Goal: Task Accomplishment & Management: Manage account settings

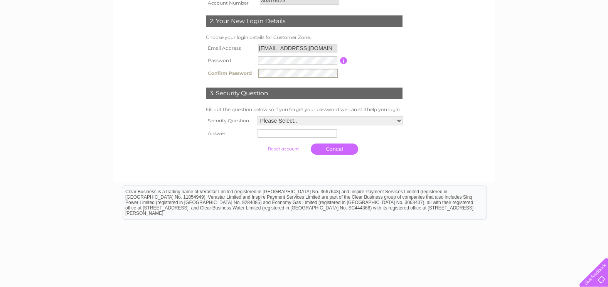
scroll to position [154, 0]
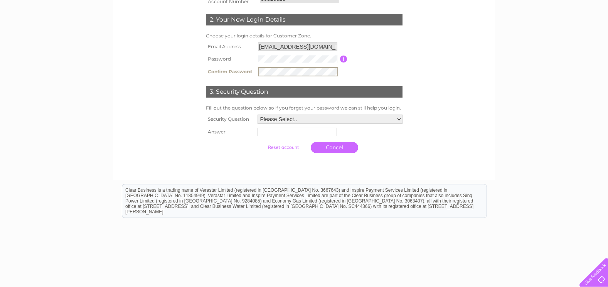
click at [399, 117] on select "Please Select.. In what town or city was your first job? In what town or city d…" at bounding box center [330, 119] width 145 height 9
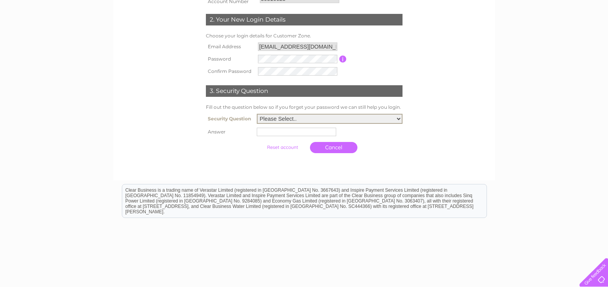
select select "1"
click at [257, 114] on select "Please Select.. In what town or city was your first job? In what town or city d…" at bounding box center [330, 119] width 146 height 10
click at [297, 134] on input "text" at bounding box center [296, 132] width 79 height 8
type input "Dalkeith"
click at [445, 182] on html "Clear Business is a trading name of Verastar Limited (registered in [GEOGRAPHIC…" at bounding box center [304, 203] width 608 height 49
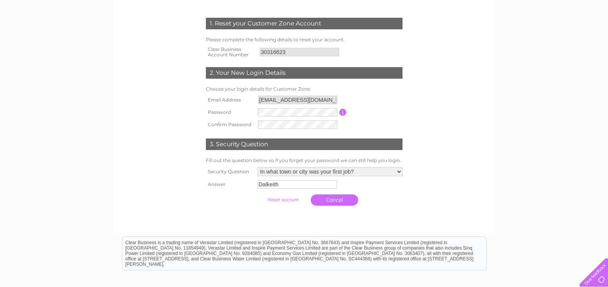
scroll to position [116, 0]
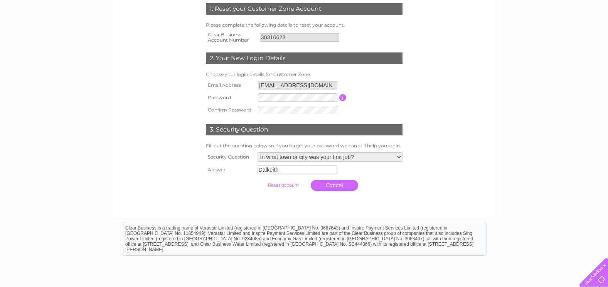
click at [275, 184] on input "submit" at bounding box center [283, 185] width 47 height 11
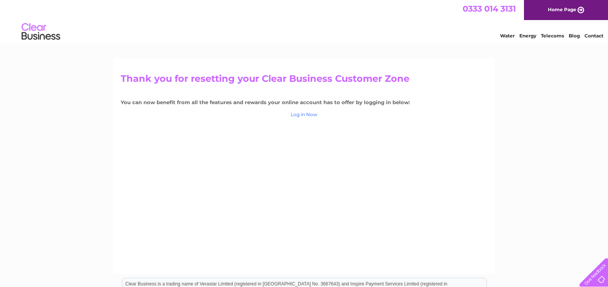
click at [302, 113] on link "Log in Now" at bounding box center [304, 114] width 27 height 6
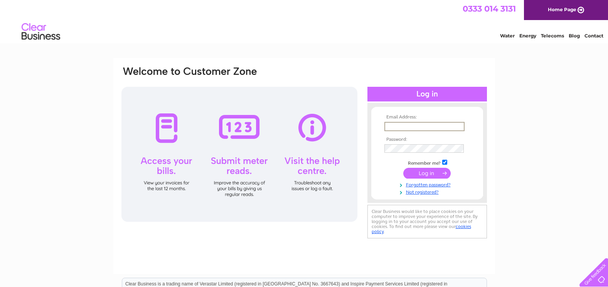
click at [392, 127] on input "text" at bounding box center [425, 126] width 80 height 9
type input "energy@midlothian.gov.uk"
click at [404, 168] on input "submit" at bounding box center [427, 173] width 47 height 11
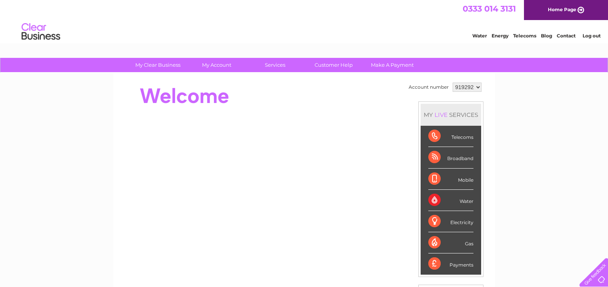
click at [479, 88] on select "919292" at bounding box center [467, 87] width 29 height 9
click at [453, 83] on select "919292" at bounding box center [467, 87] width 29 height 9
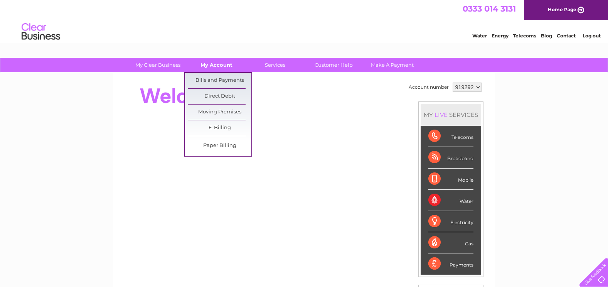
click at [217, 64] on link "My Account" at bounding box center [217, 65] width 64 height 14
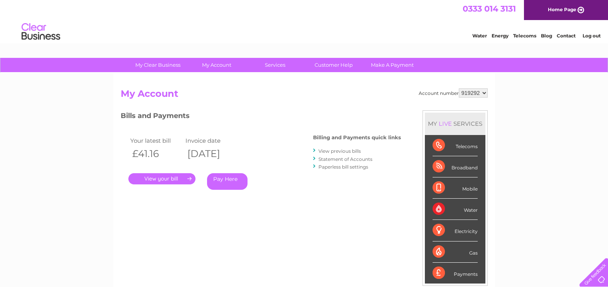
click at [339, 160] on link "Statement of Accounts" at bounding box center [346, 159] width 54 height 6
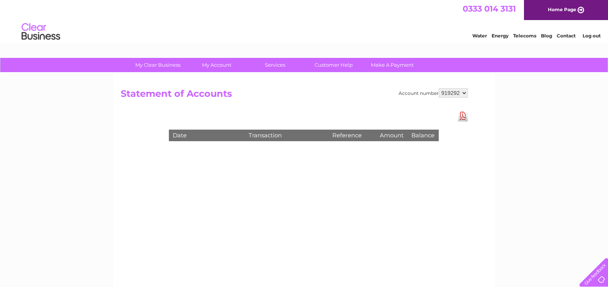
click at [464, 93] on select "919292" at bounding box center [453, 92] width 29 height 9
click at [439, 88] on select "919292" at bounding box center [453, 92] width 29 height 9
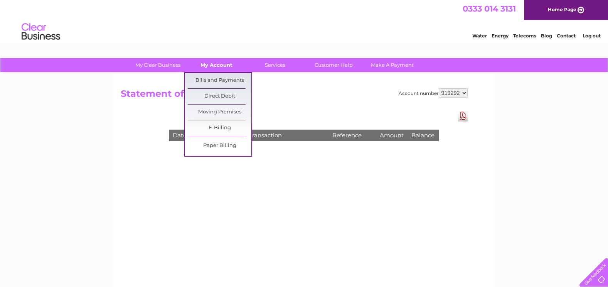
click at [222, 61] on link "My Account" at bounding box center [217, 65] width 64 height 14
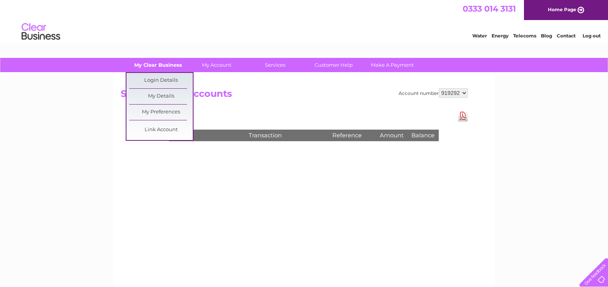
click at [152, 70] on link "My Clear Business" at bounding box center [158, 65] width 64 height 14
click at [165, 129] on link "Link Account" at bounding box center [161, 129] width 64 height 15
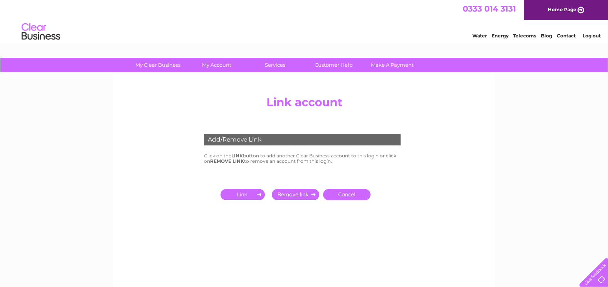
click at [240, 195] on input "submit" at bounding box center [244, 194] width 47 height 11
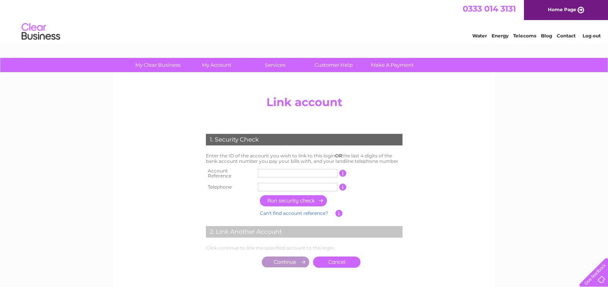
click at [277, 173] on input "text" at bounding box center [297, 173] width 79 height 8
type input "30316623"
drag, startPoint x: 265, startPoint y: 186, endPoint x: 279, endPoint y: 182, distance: 14.0
click at [265, 185] on input "text" at bounding box center [297, 187] width 79 height 8
type input "07442676032"
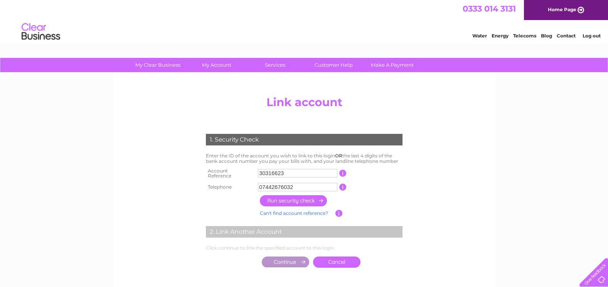
click at [287, 199] on input "button" at bounding box center [294, 200] width 68 height 11
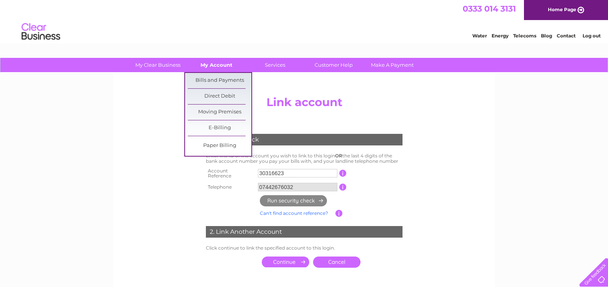
click at [212, 65] on link "My Account" at bounding box center [217, 65] width 64 height 14
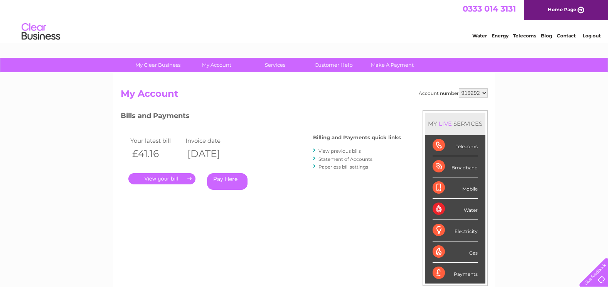
click at [483, 95] on select "919292" at bounding box center [473, 92] width 29 height 9
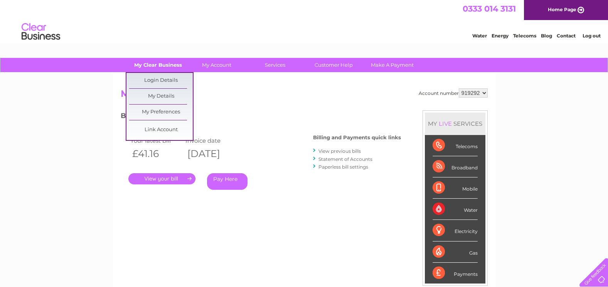
click at [148, 71] on link "My Clear Business" at bounding box center [158, 65] width 64 height 14
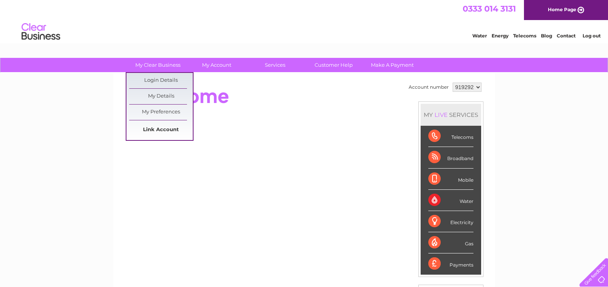
click at [162, 128] on link "Link Account" at bounding box center [161, 129] width 64 height 15
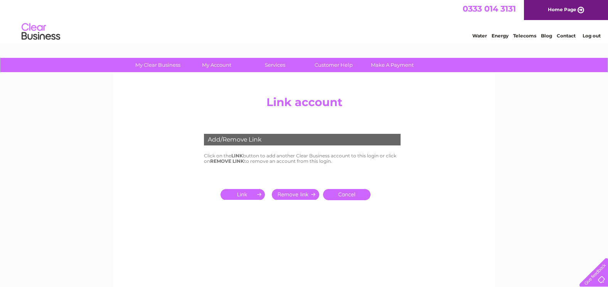
click at [243, 196] on input "submit" at bounding box center [244, 194] width 47 height 11
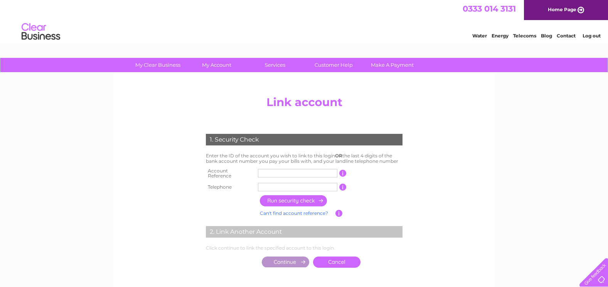
click at [265, 171] on input "text" at bounding box center [297, 173] width 79 height 8
type input "30316623"
click at [273, 186] on input "text" at bounding box center [297, 187] width 79 height 8
type input "07442676032"
click at [292, 201] on input "button" at bounding box center [294, 200] width 68 height 11
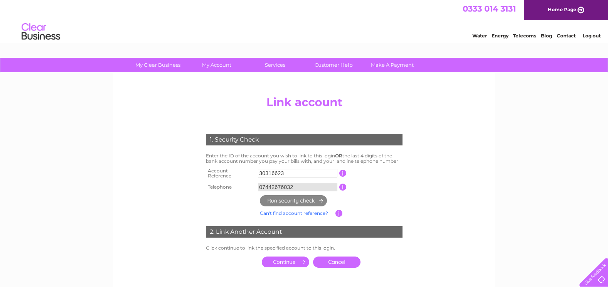
click at [592, 32] on li "Log out" at bounding box center [592, 36] width 23 height 10
click at [592, 35] on link "Log out" at bounding box center [592, 36] width 18 height 6
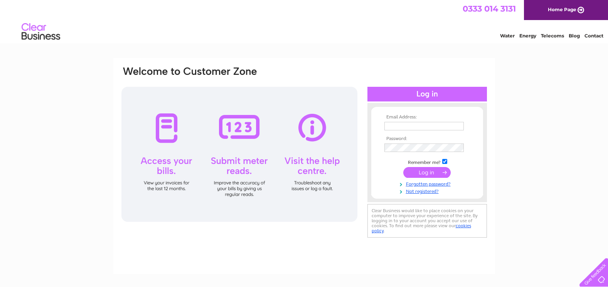
click at [417, 127] on input "text" at bounding box center [424, 126] width 79 height 8
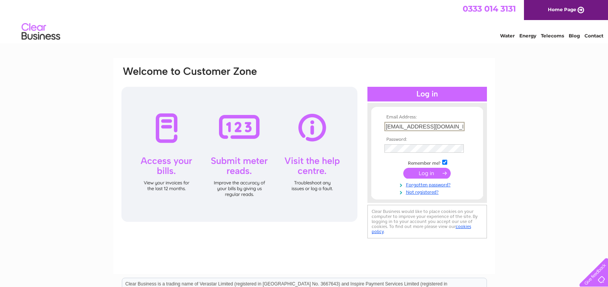
type input "energy@midlothian.gov.uk"
click at [421, 171] on input "submit" at bounding box center [427, 173] width 47 height 11
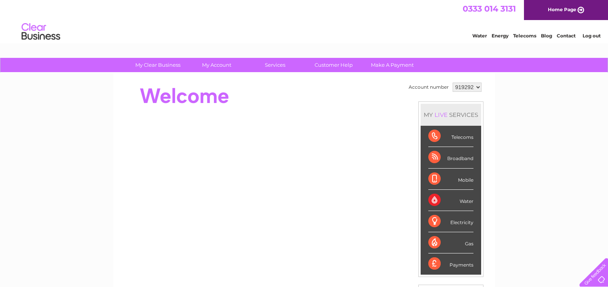
click at [478, 87] on select "919292" at bounding box center [467, 87] width 29 height 9
click at [362, 94] on div at bounding box center [261, 96] width 281 height 31
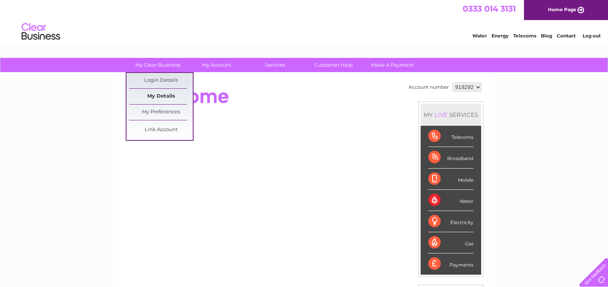
click at [164, 96] on link "My Details" at bounding box center [161, 96] width 64 height 15
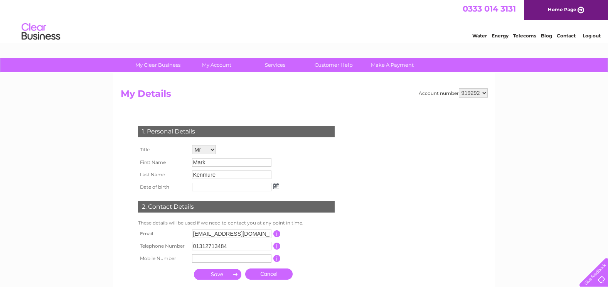
click at [210, 150] on select "Mr Mrs Ms Miss Dr Rev Prof Other" at bounding box center [204, 149] width 24 height 9
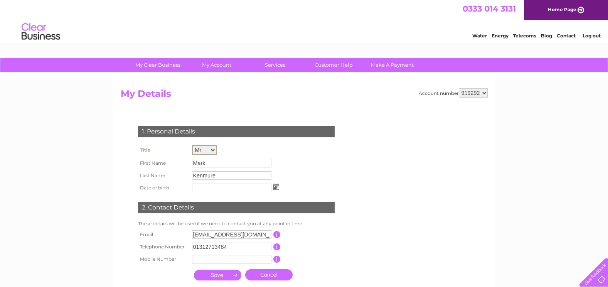
select select "Mrs"
click at [192, 145] on select "Mr Mrs Ms Miss Dr Rev Prof Other" at bounding box center [204, 150] width 25 height 10
drag, startPoint x: 209, startPoint y: 162, endPoint x: 190, endPoint y: 163, distance: 18.9
click at [190, 163] on td "Mark" at bounding box center [235, 162] width 91 height 13
click at [219, 174] on input "Kenmure" at bounding box center [232, 175] width 80 height 9
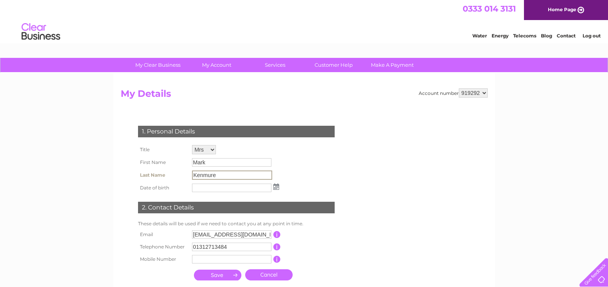
drag, startPoint x: 228, startPoint y: 176, endPoint x: 172, endPoint y: 176, distance: 55.9
click at [172, 176] on tr "Last Name Kenmure" at bounding box center [208, 175] width 145 height 13
drag, startPoint x: 172, startPoint y: 176, endPoint x: 309, endPoint y: 180, distance: 137.0
click at [309, 180] on div "1. Personal Details Title Mr Mrs Ms Miss Dr Rev Prof Other First Name Mark Last…" at bounding box center [238, 201] width 235 height 166
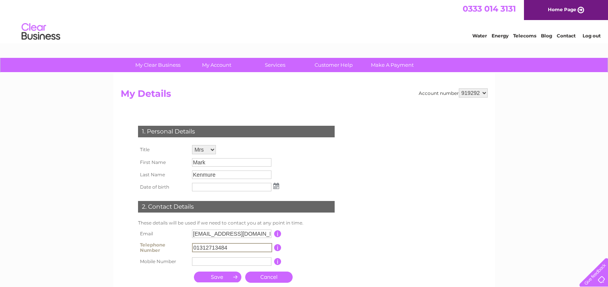
drag, startPoint x: 234, startPoint y: 247, endPoint x: 175, endPoint y: 246, distance: 59.4
click at [175, 246] on tr "Telephone Number 01312713484 This should be a valid landline telephone number s…" at bounding box center [239, 247] width 207 height 15
type input "07442676032"
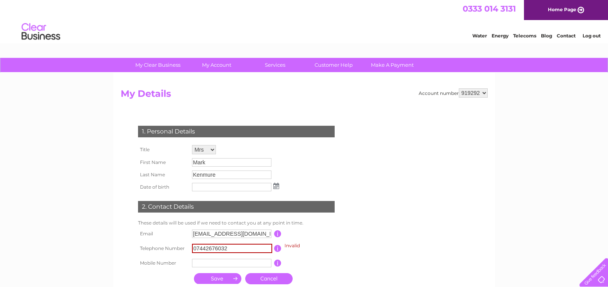
click at [221, 278] on input "submit" at bounding box center [217, 278] width 47 height 11
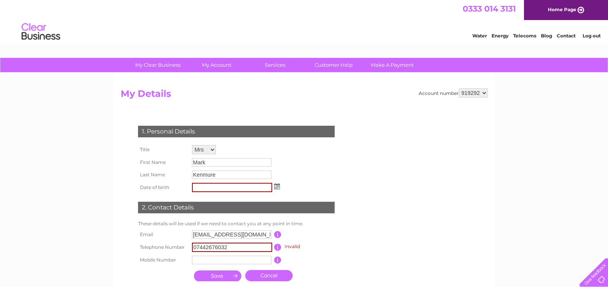
click at [220, 277] on input "submit" at bounding box center [217, 275] width 47 height 11
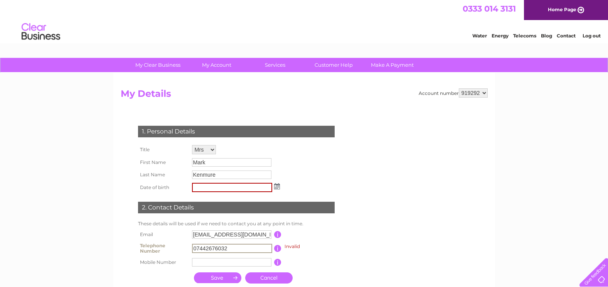
drag, startPoint x: 240, startPoint y: 249, endPoint x: 163, endPoint y: 246, distance: 77.6
click at [161, 246] on tr "Telephone Number 07442676032 Invalid This should be a valid landline telephone …" at bounding box center [239, 248] width 207 height 15
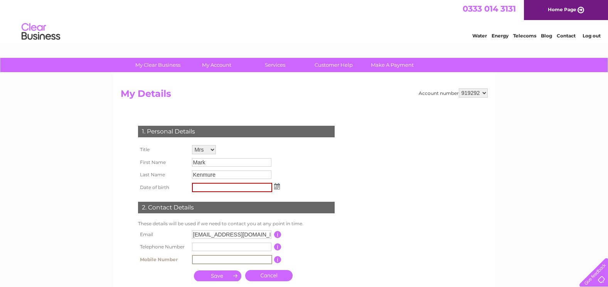
click at [203, 262] on input "text" at bounding box center [232, 259] width 80 height 9
type input "07442676032"
click at [220, 276] on input "submit" at bounding box center [217, 275] width 47 height 11
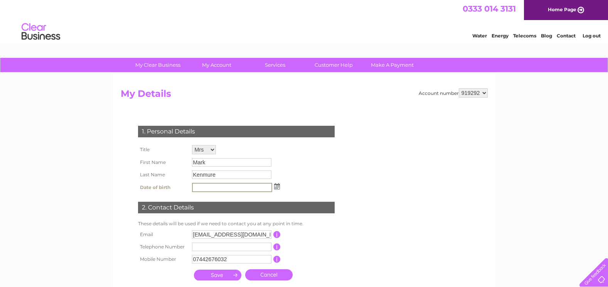
click at [220, 276] on input "submit" at bounding box center [217, 275] width 47 height 11
type input "17/11/1971"
click at [220, 276] on input "submit" at bounding box center [217, 275] width 47 height 11
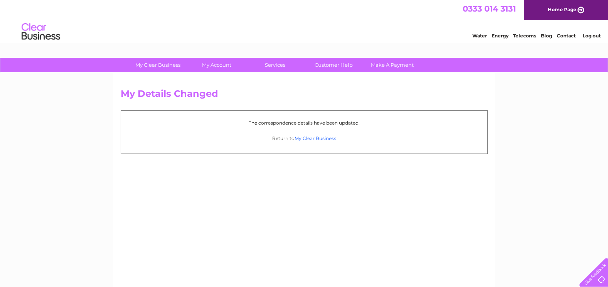
click at [322, 138] on link "My Clear Business" at bounding box center [316, 138] width 42 height 6
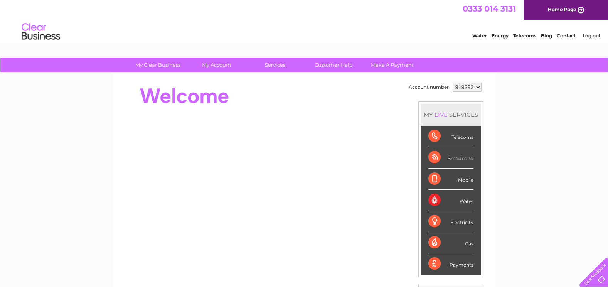
click at [479, 85] on select "919292" at bounding box center [467, 87] width 29 height 9
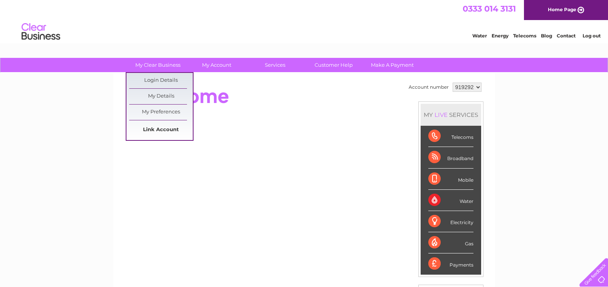
click at [160, 127] on link "Link Account" at bounding box center [161, 129] width 64 height 15
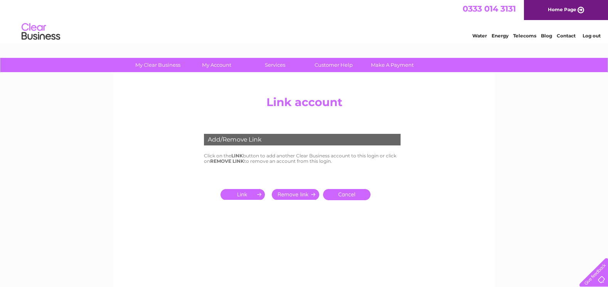
click at [235, 196] on input "submit" at bounding box center [244, 194] width 47 height 11
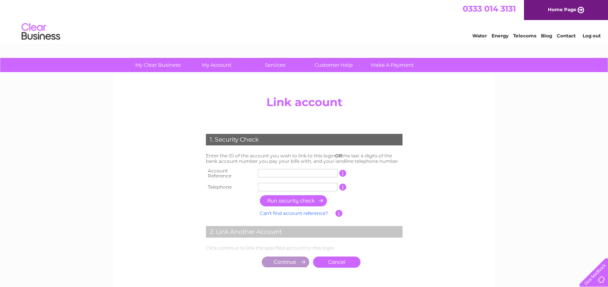
click at [263, 172] on input "text" at bounding box center [297, 173] width 79 height 8
type input "30316623"
click at [291, 186] on input "text" at bounding box center [297, 187] width 79 height 8
type input "07442676032"
click at [285, 195] on input "button" at bounding box center [294, 200] width 68 height 11
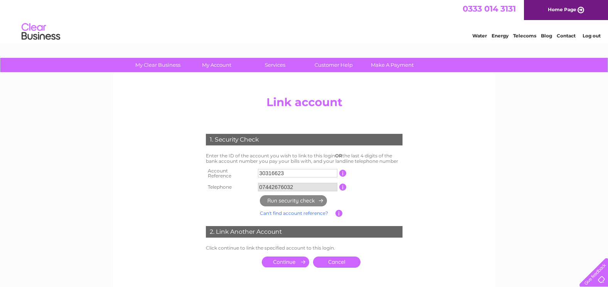
click at [290, 258] on input "submit" at bounding box center [285, 262] width 47 height 11
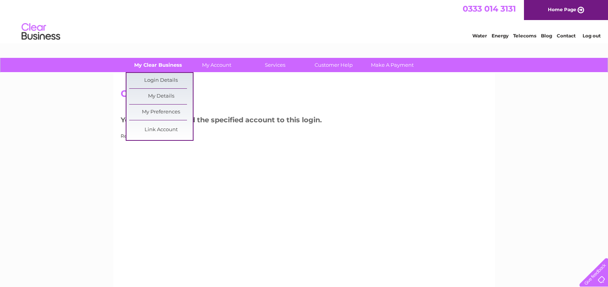
click at [155, 66] on link "My Clear Business" at bounding box center [158, 65] width 64 height 14
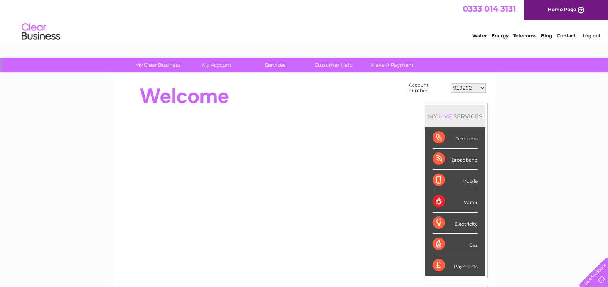
click at [481, 87] on select "919292 30316623" at bounding box center [468, 87] width 35 height 9
select select "30316623"
click at [451, 83] on select "919292 30316623" at bounding box center [468, 87] width 35 height 9
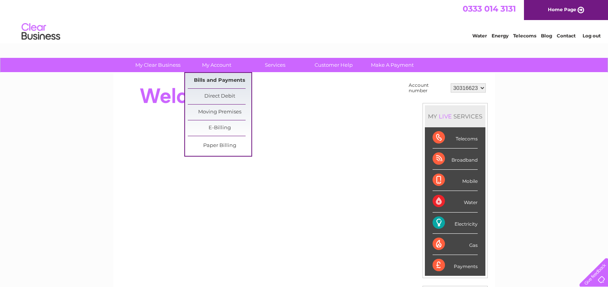
click at [216, 83] on link "Bills and Payments" at bounding box center [220, 80] width 64 height 15
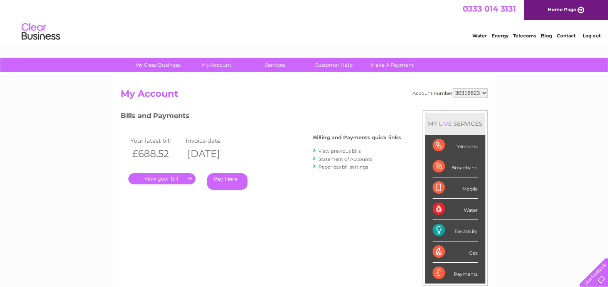
click at [349, 159] on link "Statement of Accounts" at bounding box center [346, 159] width 54 height 6
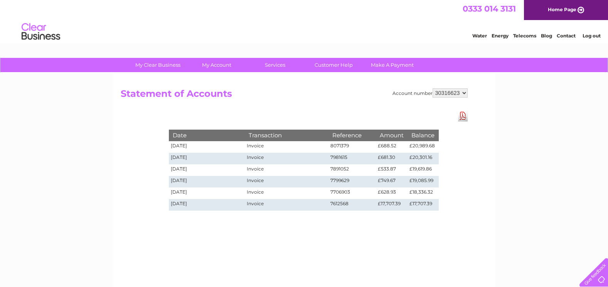
click at [420, 204] on td "£17,707.39" at bounding box center [423, 205] width 31 height 12
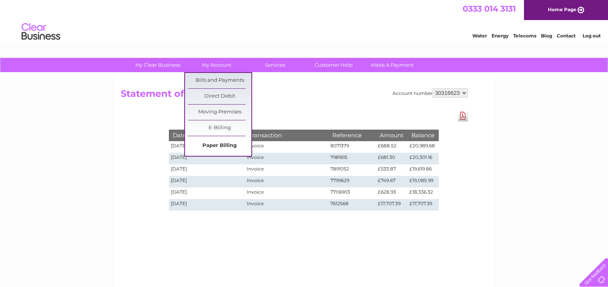
click at [221, 145] on link "Paper Billing" at bounding box center [220, 145] width 64 height 15
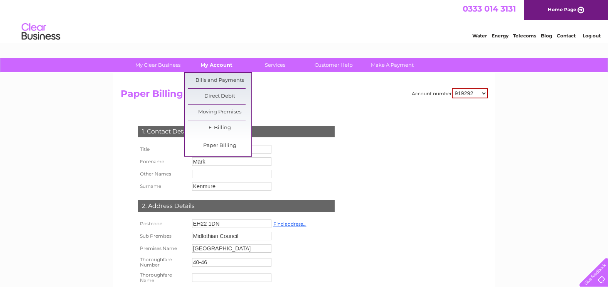
click at [215, 67] on link "My Account" at bounding box center [217, 65] width 64 height 14
click at [218, 126] on link "E-Billing" at bounding box center [220, 127] width 64 height 15
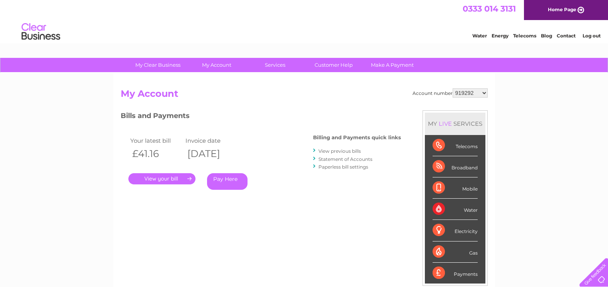
click at [352, 168] on link "Paperless bill settings" at bounding box center [344, 167] width 50 height 6
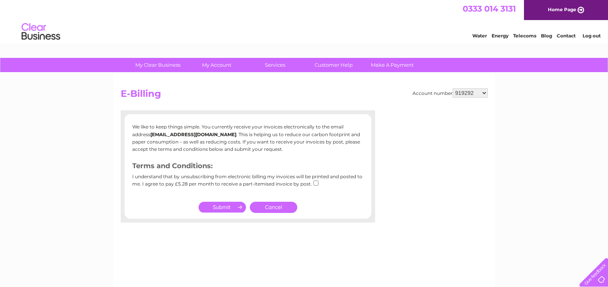
click at [482, 95] on select "919292 30316623" at bounding box center [470, 92] width 35 height 9
select select "30316623"
click at [453, 88] on select "919292 30316623" at bounding box center [470, 92] width 35 height 9
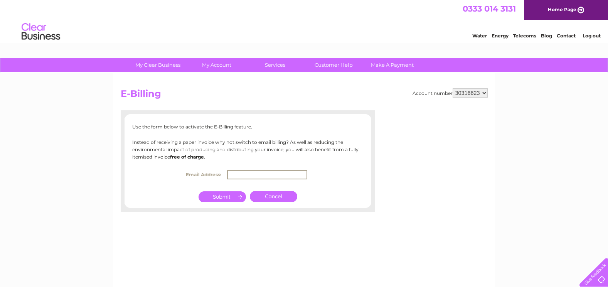
click at [251, 174] on input "text" at bounding box center [267, 174] width 80 height 9
type input "[EMAIL_ADDRESS][DOMAIN_NAME]"
click at [223, 200] on input "submit" at bounding box center [222, 196] width 47 height 11
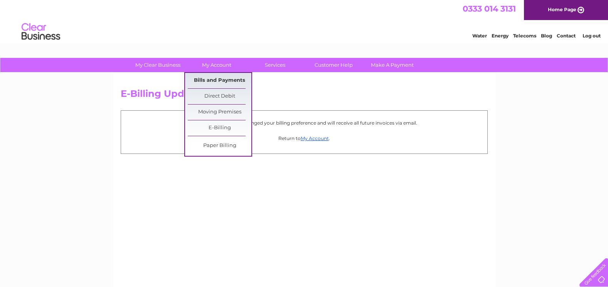
click at [215, 78] on link "Bills and Payments" at bounding box center [220, 80] width 64 height 15
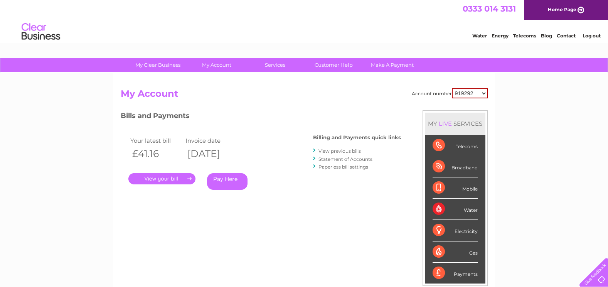
click at [486, 94] on select "919292 30316623" at bounding box center [470, 93] width 36 height 10
select select "30316623"
click at [452, 88] on select "919292 30316623" at bounding box center [470, 93] width 36 height 10
click at [333, 148] on link "View previous bills" at bounding box center [340, 151] width 42 height 6
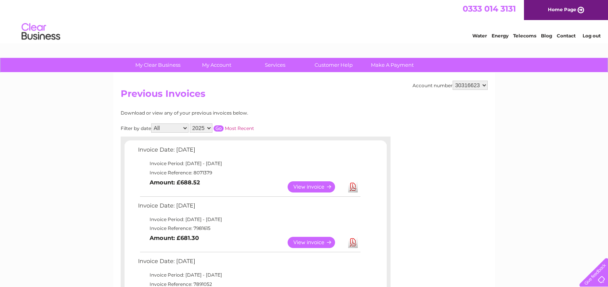
click at [208, 129] on select "2025" at bounding box center [201, 127] width 23 height 9
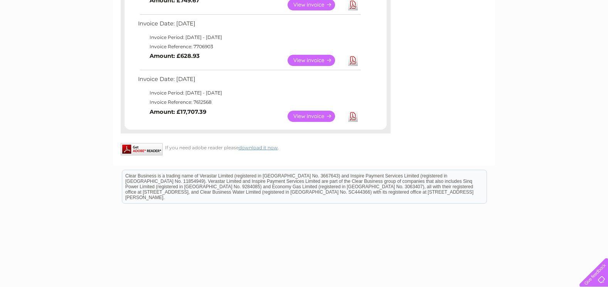
scroll to position [365, 0]
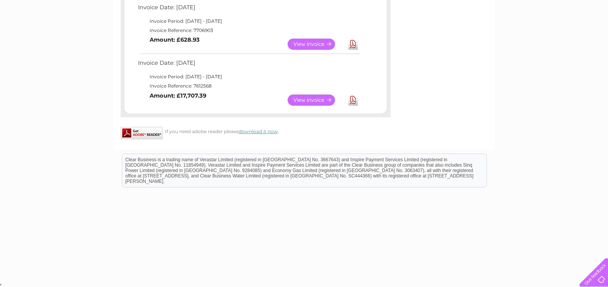
click at [307, 103] on link "View" at bounding box center [316, 100] width 57 height 11
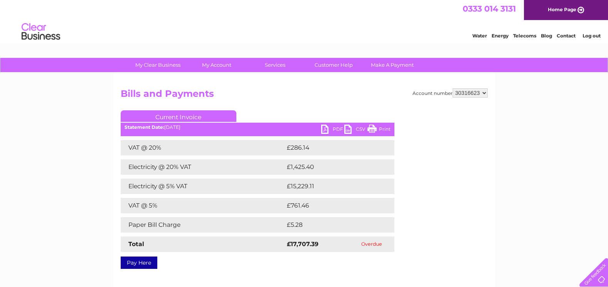
click at [324, 128] on link "PDF" at bounding box center [332, 130] width 23 height 11
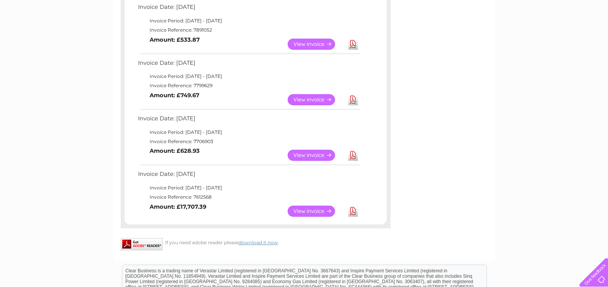
scroll to position [250, 0]
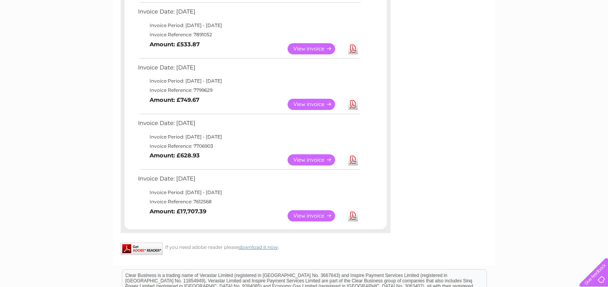
click at [355, 160] on link "Download" at bounding box center [353, 159] width 10 height 11
click at [351, 103] on link "Download" at bounding box center [353, 104] width 10 height 11
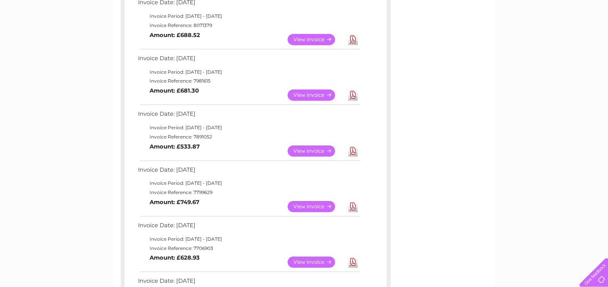
scroll to position [134, 0]
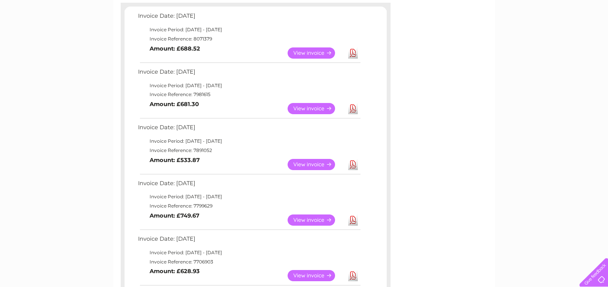
click at [352, 162] on link "Download" at bounding box center [353, 164] width 10 height 11
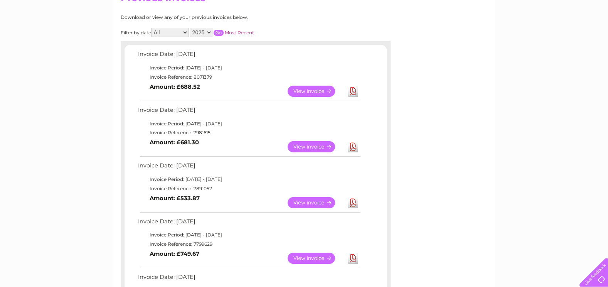
scroll to position [95, 0]
click at [352, 149] on link "Download" at bounding box center [353, 147] width 10 height 11
click at [352, 92] on link "Download" at bounding box center [353, 91] width 10 height 11
click at [447, 245] on div "Account number 919292 30316623 Previous Invoices Download or view any of your p…" at bounding box center [304, 199] width 382 height 442
click at [317, 31] on div "Filter by date All April May June July August [DATE] Most Recent" at bounding box center [222, 32] width 203 height 9
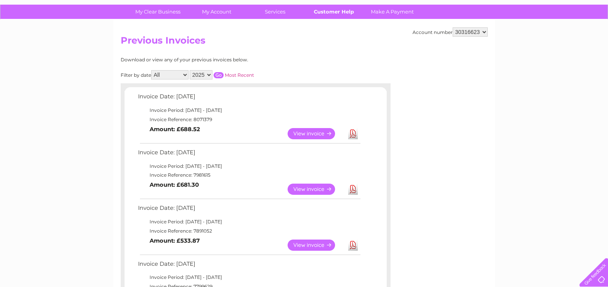
scroll to position [18, 0]
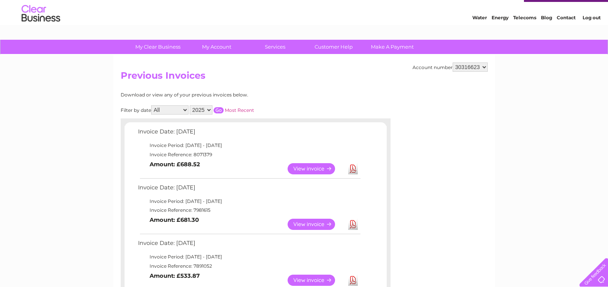
click at [209, 110] on select "2025" at bounding box center [201, 109] width 23 height 9
click at [281, 97] on div "Download or view any of your previous invoices below." at bounding box center [222, 94] width 203 height 5
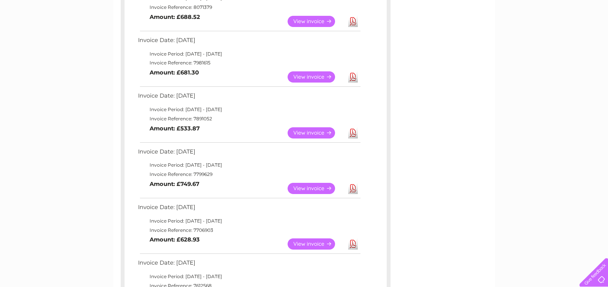
scroll to position [95, 0]
